Goal: Navigation & Orientation: Find specific page/section

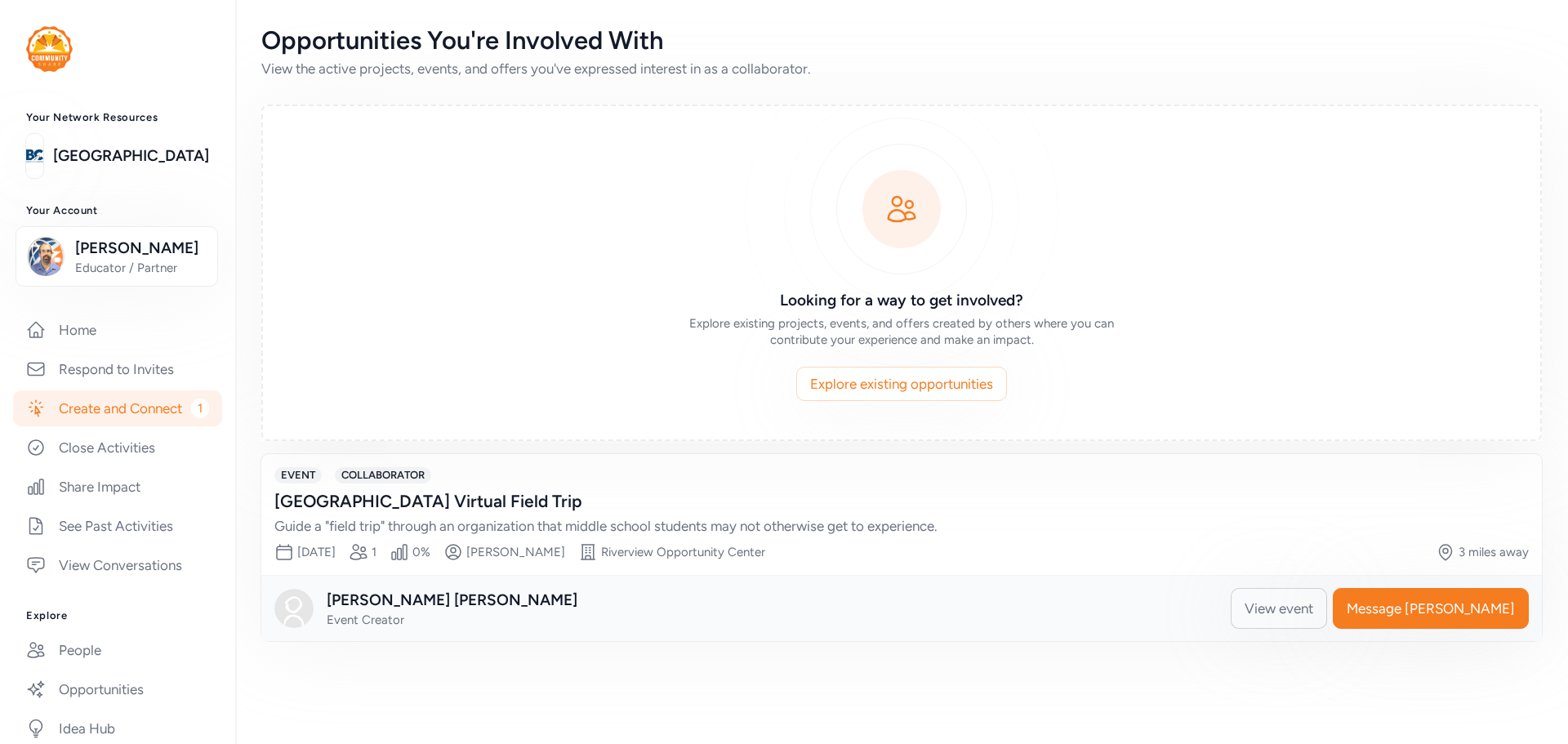
click at [1314, 617] on span "View event" at bounding box center [1278, 608] width 68 height 19
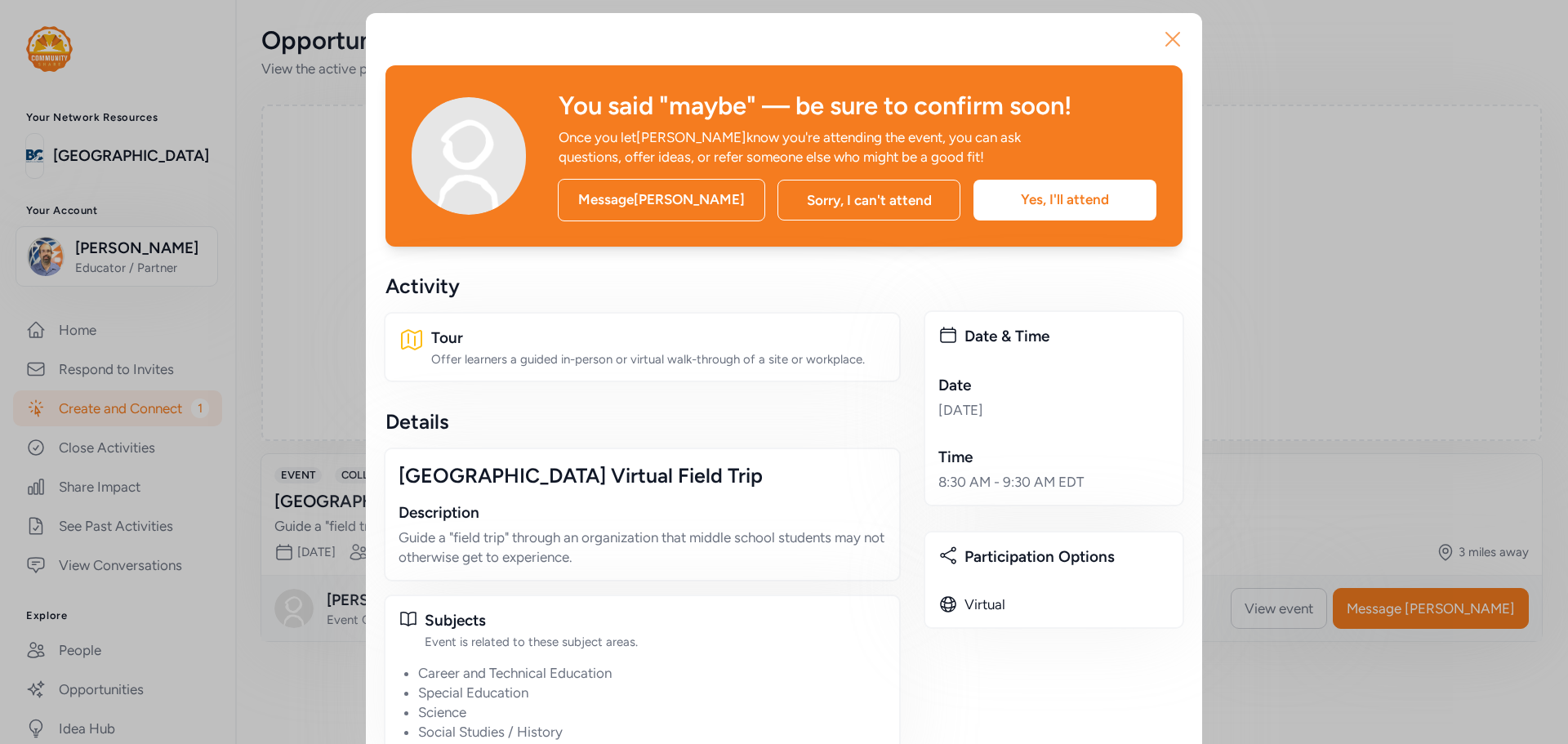
click at [1180, 44] on button "Close" at bounding box center [1173, 39] width 52 height 52
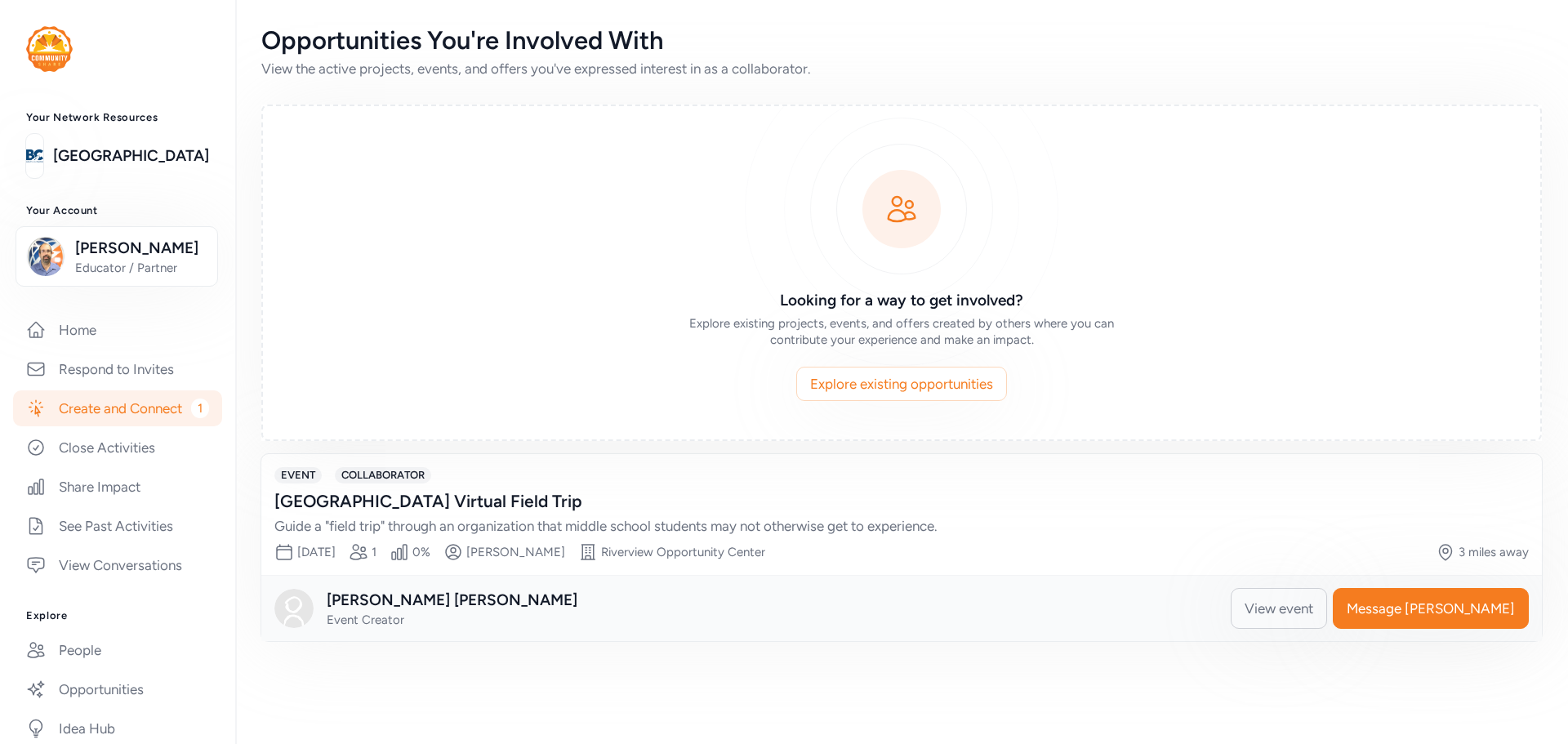
click at [191, 418] on span "1" at bounding box center [199, 408] width 18 height 19
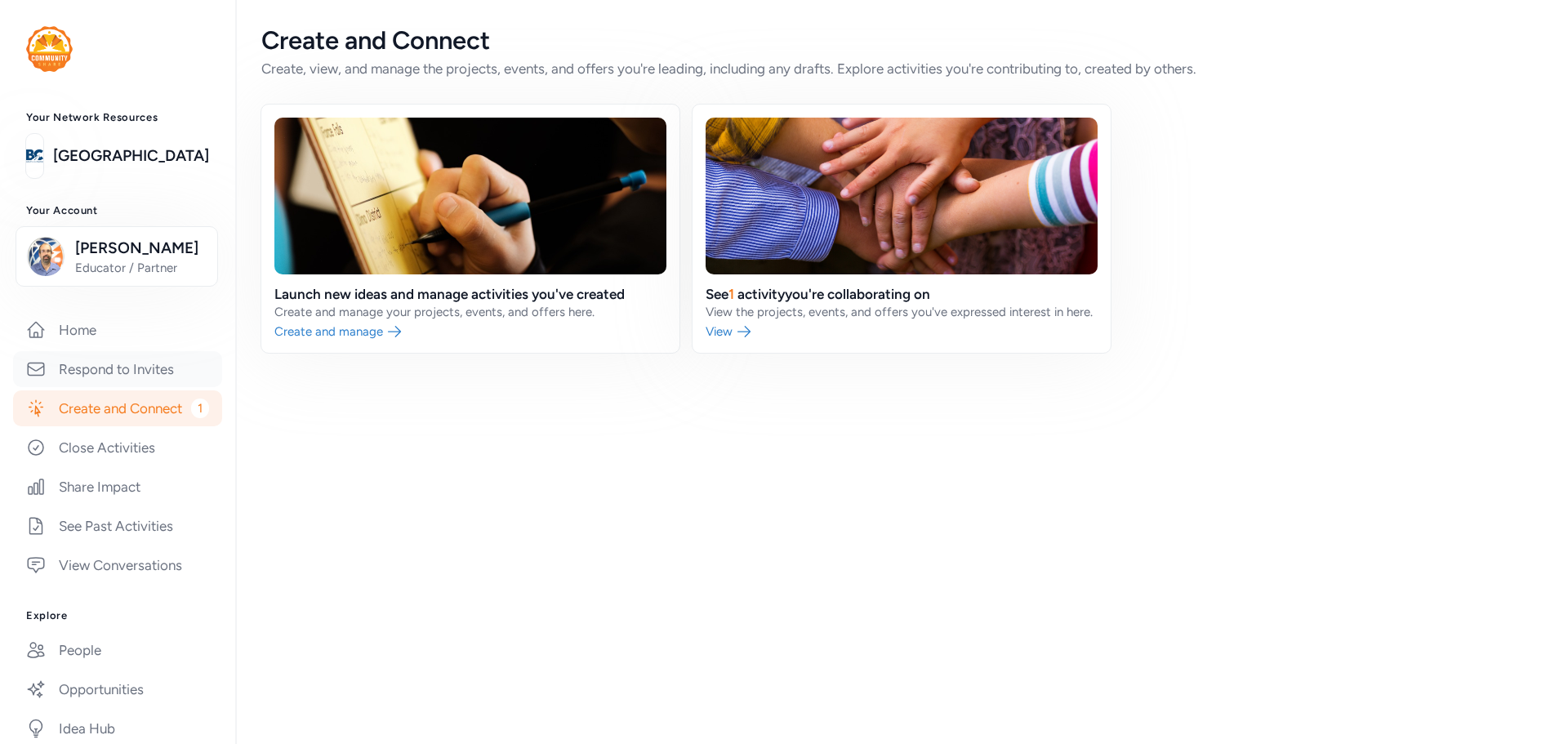
click at [119, 377] on link "Respond to Invites" at bounding box center [117, 369] width 209 height 36
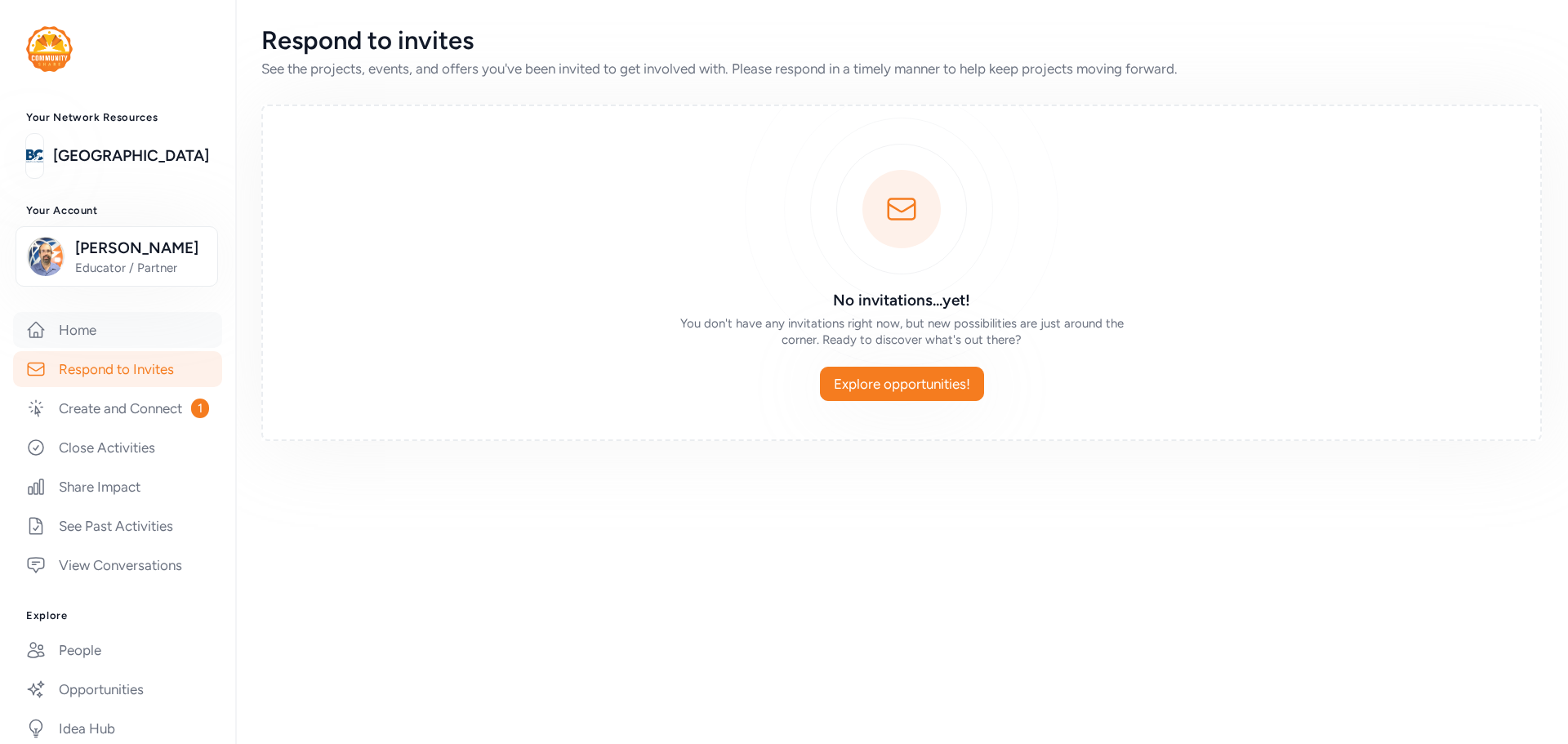
click at [110, 345] on link "Home" at bounding box center [117, 329] width 209 height 36
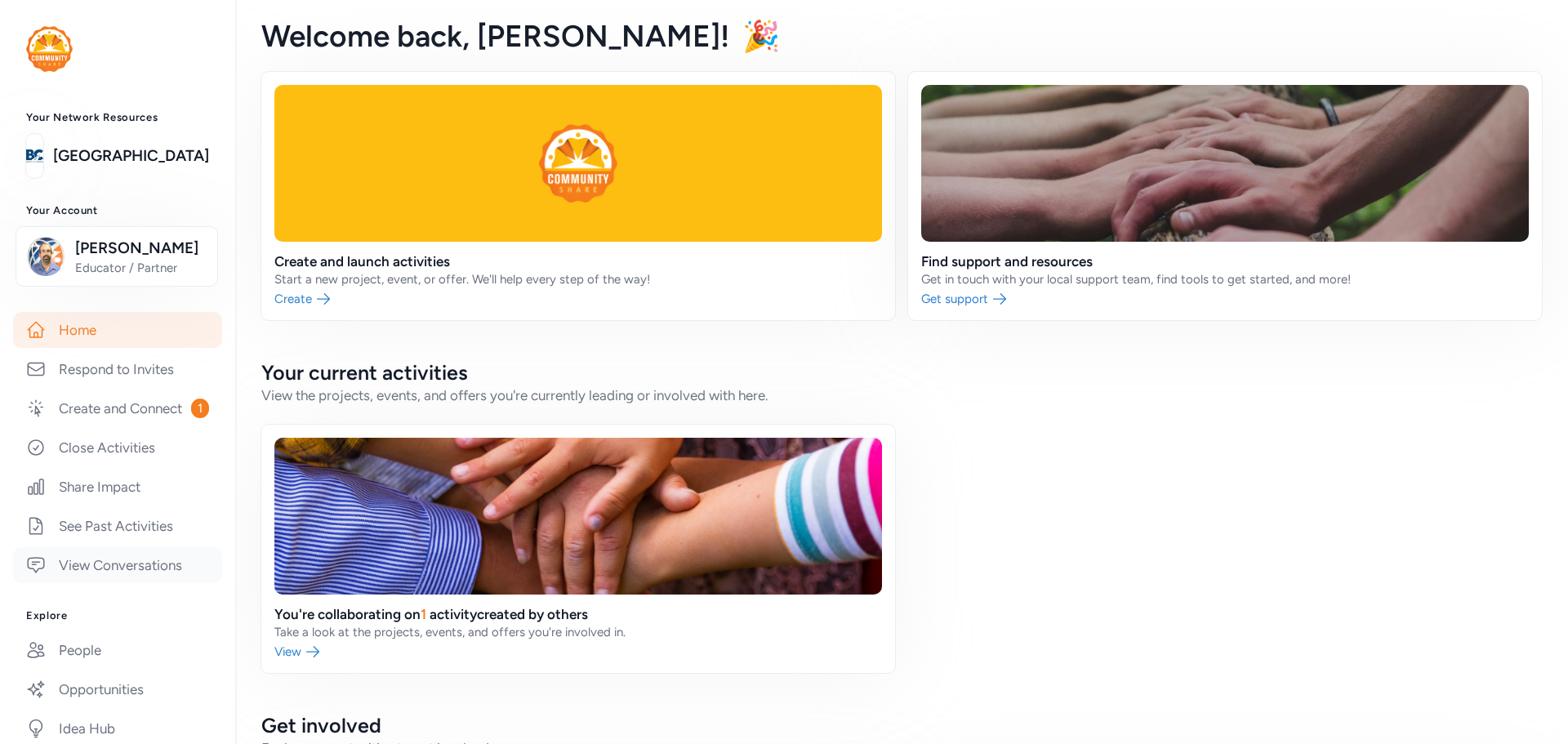
click at [101, 582] on link "View Conversations" at bounding box center [117, 565] width 209 height 36
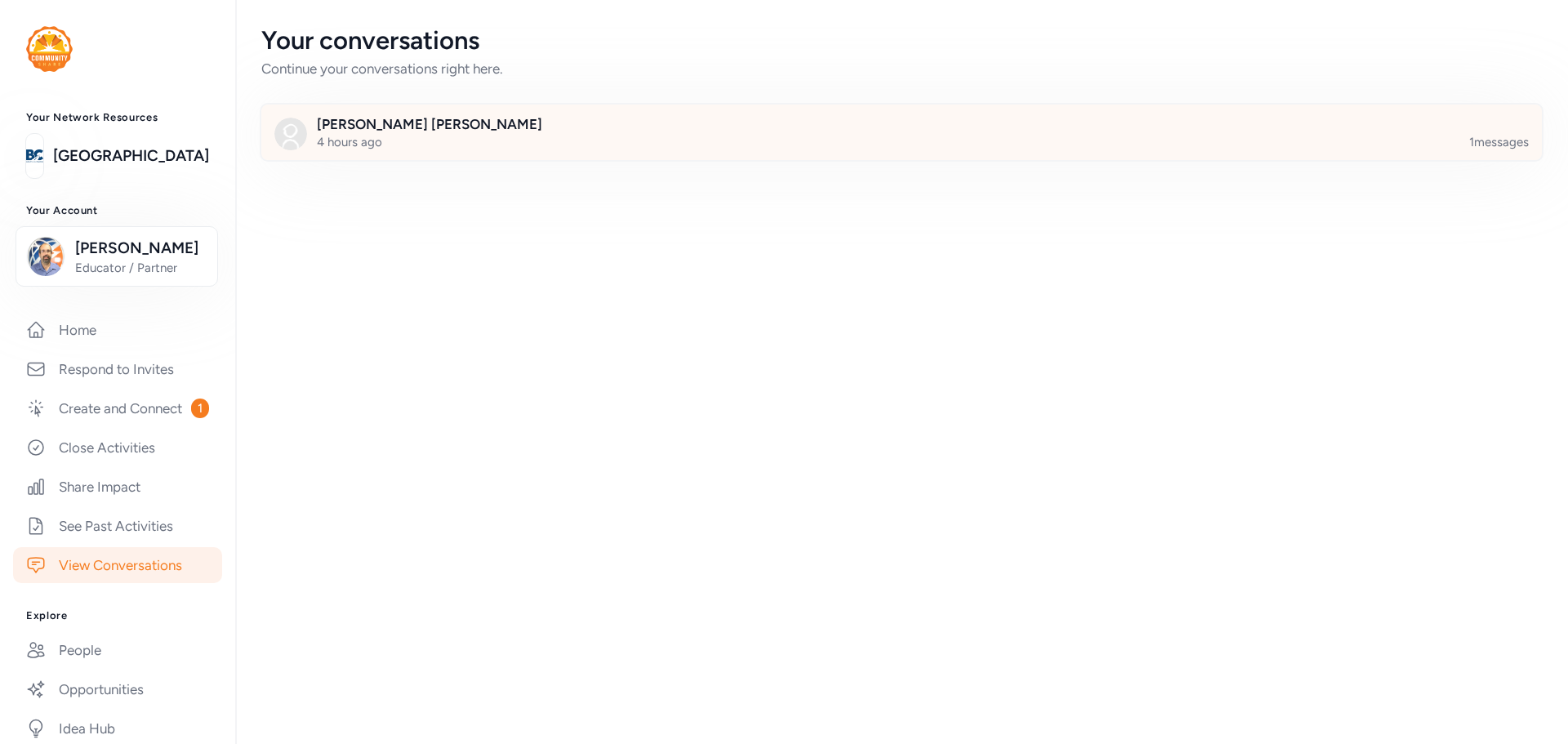
click at [523, 145] on div at bounding box center [915, 142] width 1281 height 56
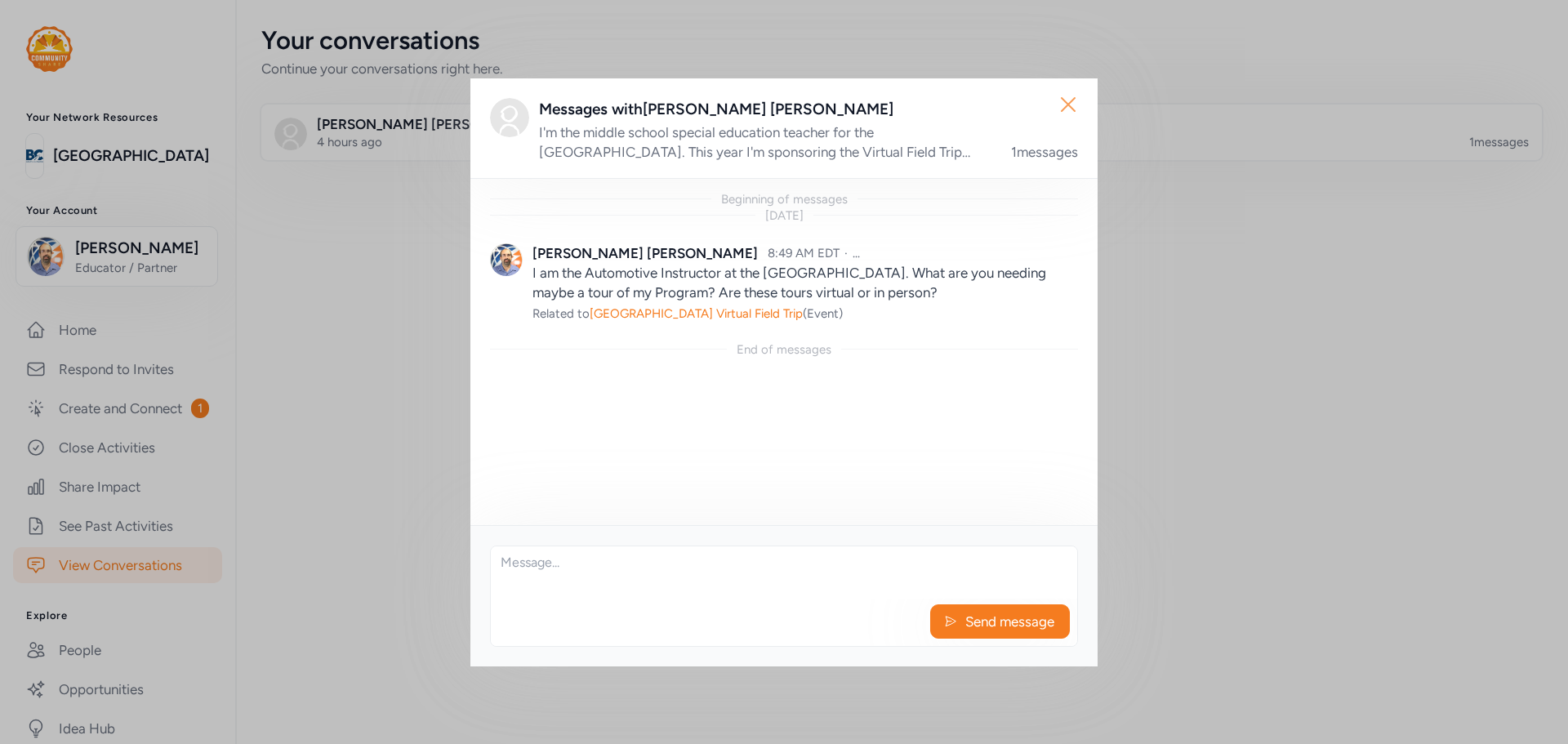
click at [1065, 100] on icon "button" at bounding box center [1068, 104] width 13 height 13
